Goal: Task Accomplishment & Management: Use online tool/utility

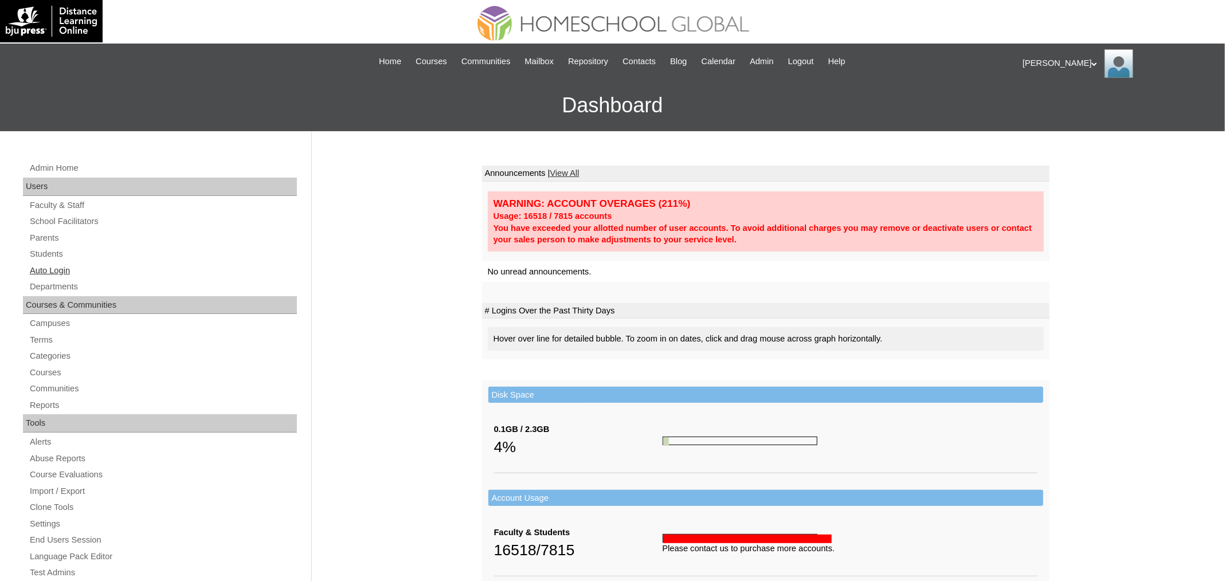
click at [66, 264] on link "Auto Login" at bounding box center [163, 271] width 268 height 14
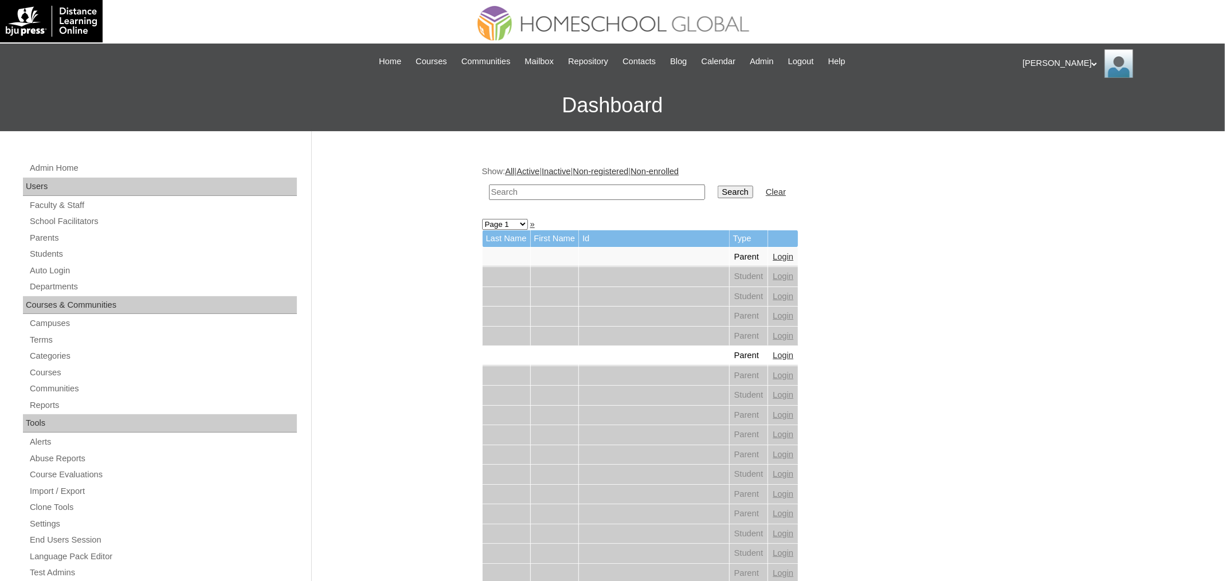
click at [553, 191] on input "text" at bounding box center [597, 192] width 216 height 15
paste input "Vanhouche"
type input "Vanhouche"
click at [730, 189] on input "Search" at bounding box center [736, 192] width 36 height 13
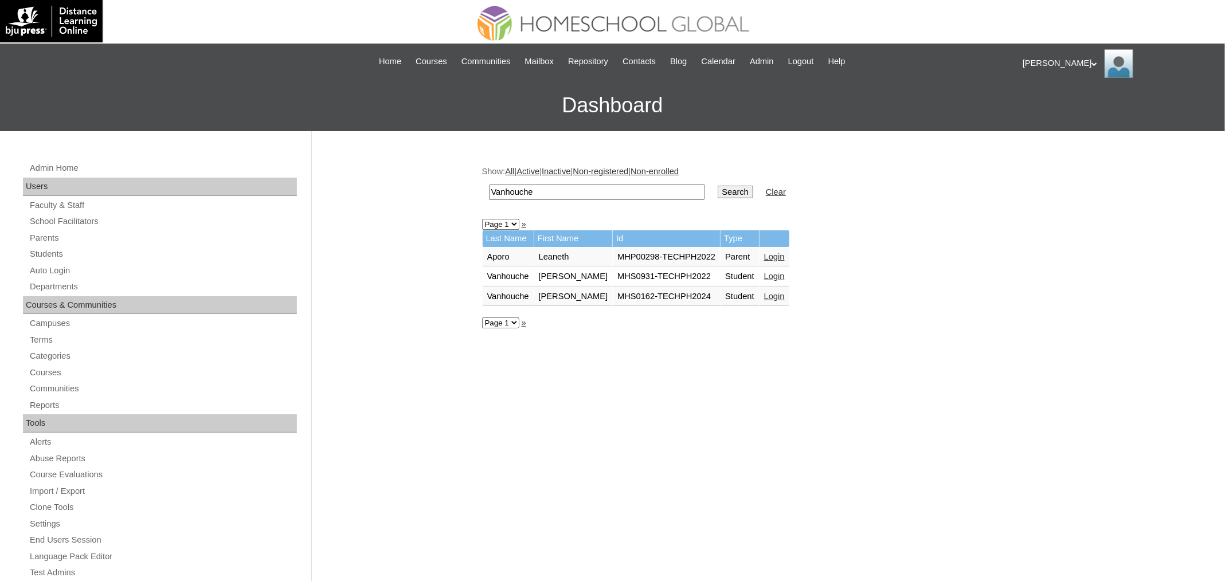
click at [764, 293] on link "Login" at bounding box center [774, 296] width 21 height 9
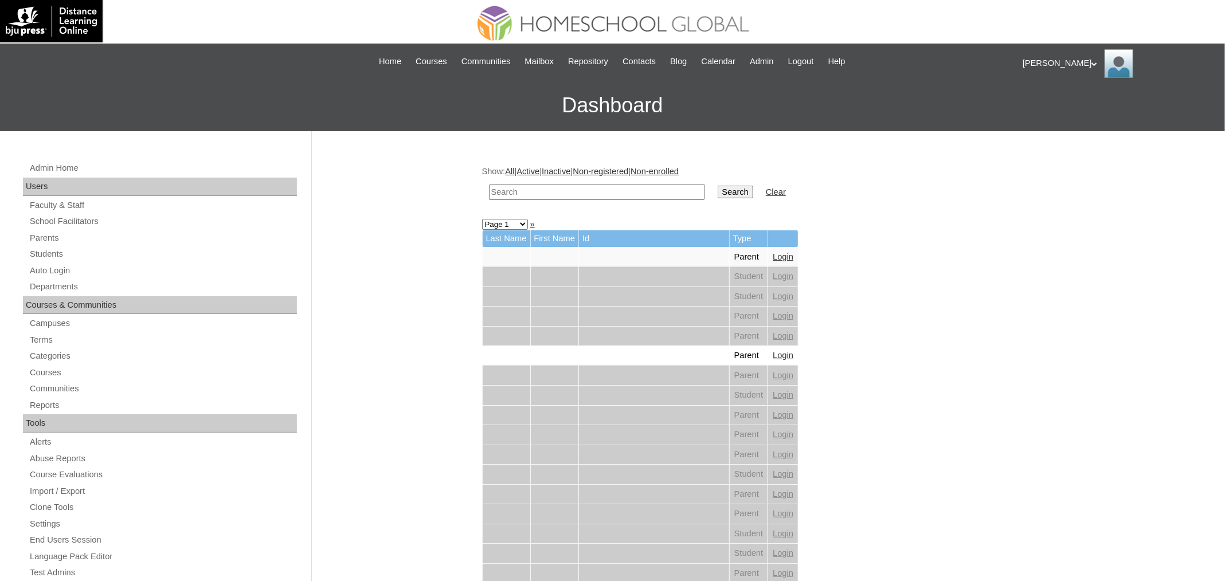
click at [534, 191] on input "text" at bounding box center [597, 192] width 216 height 15
paste input "Derick Luke"
type input "Derick Luke"
click at [740, 189] on input "Search" at bounding box center [736, 192] width 36 height 13
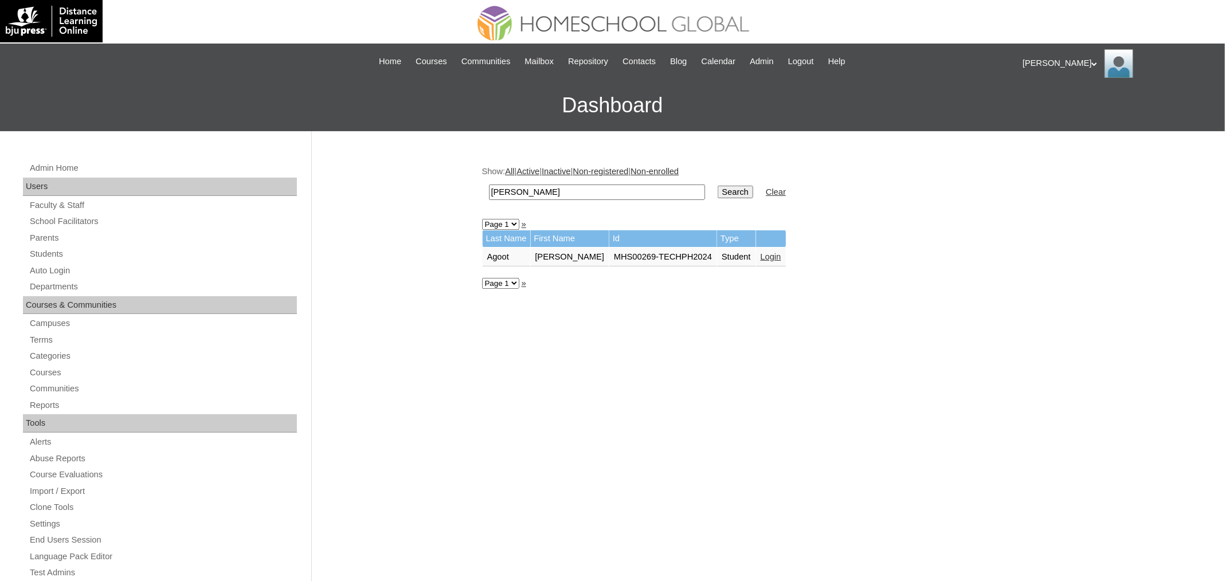
click at [761, 253] on link "Login" at bounding box center [771, 256] width 21 height 9
